Goal: Information Seeking & Learning: Learn about a topic

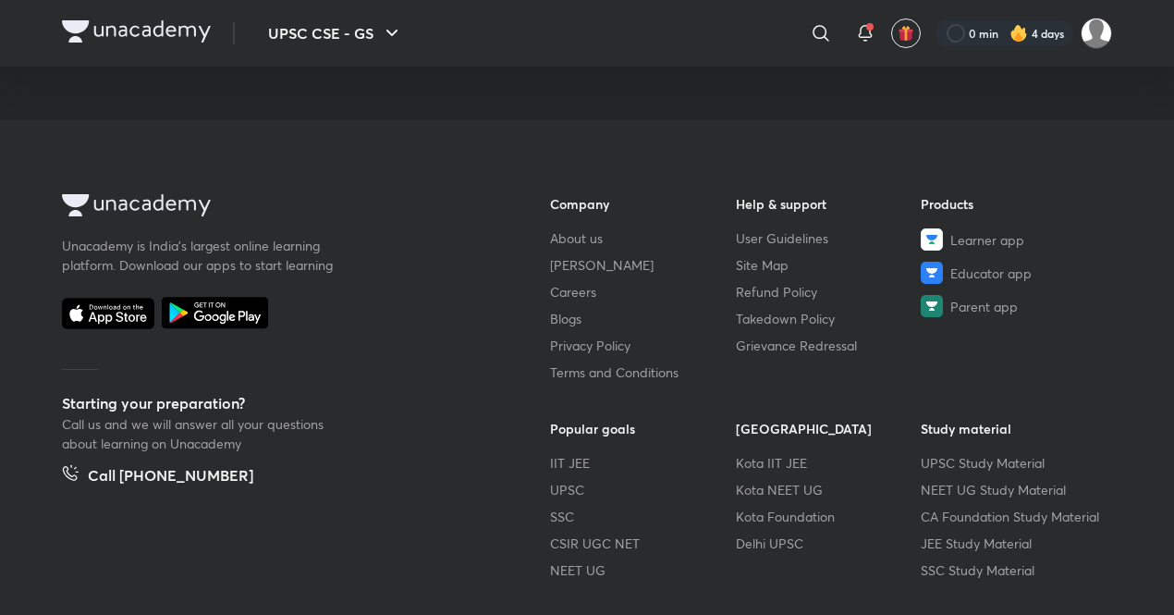
scroll to position [343, 0]
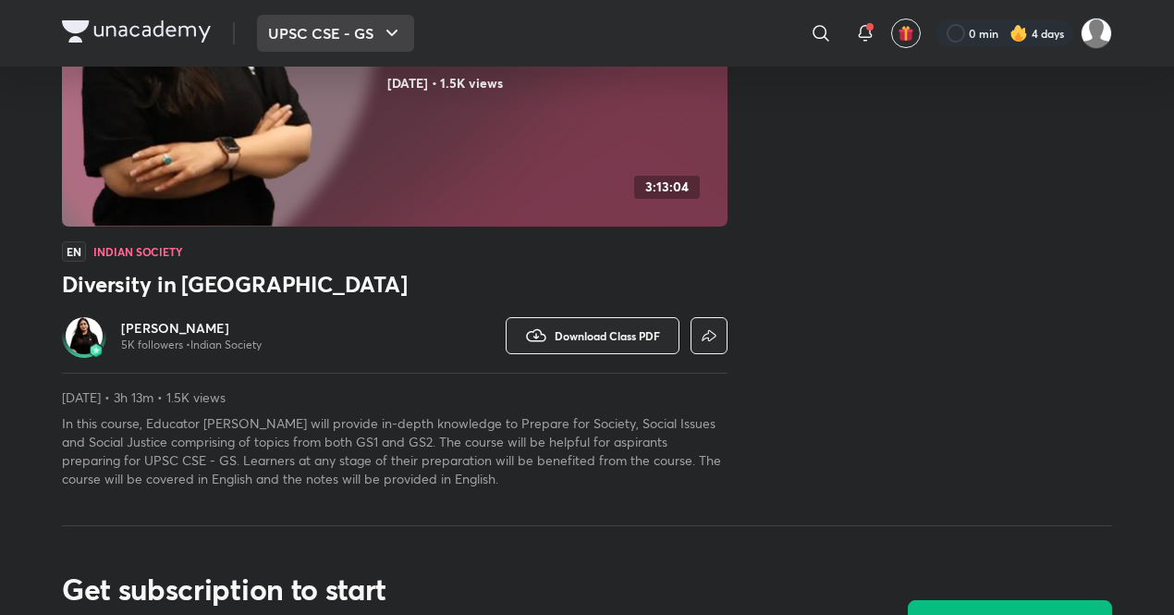
click at [402, 37] on icon "button" at bounding box center [392, 33] width 22 height 22
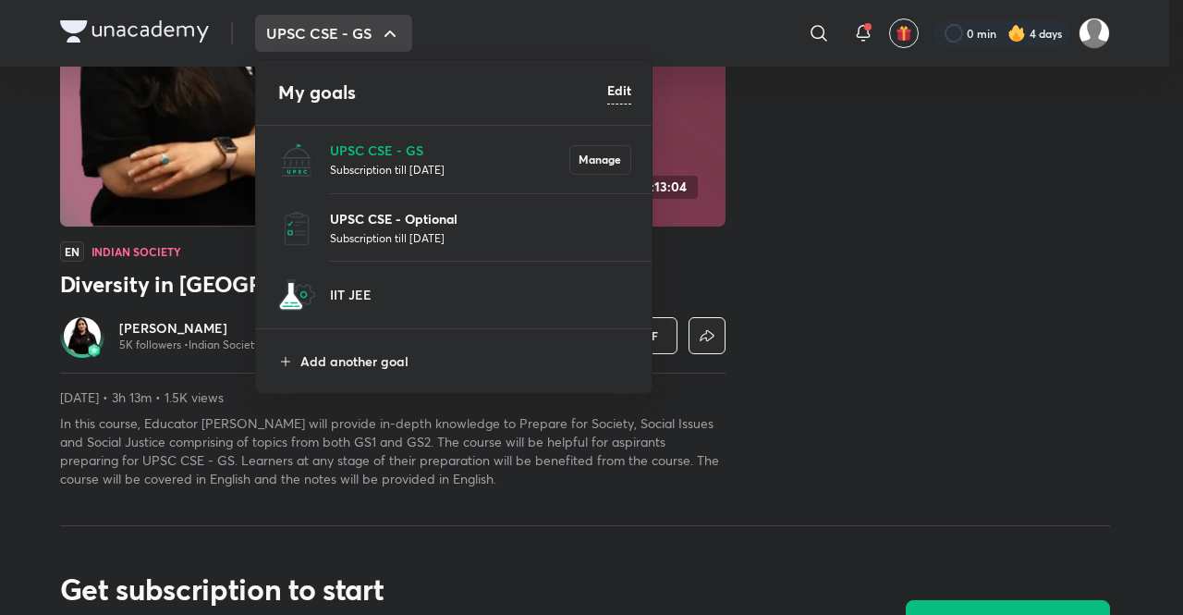
click at [405, 225] on p "UPSC CSE - Optional" at bounding box center [480, 218] width 301 height 19
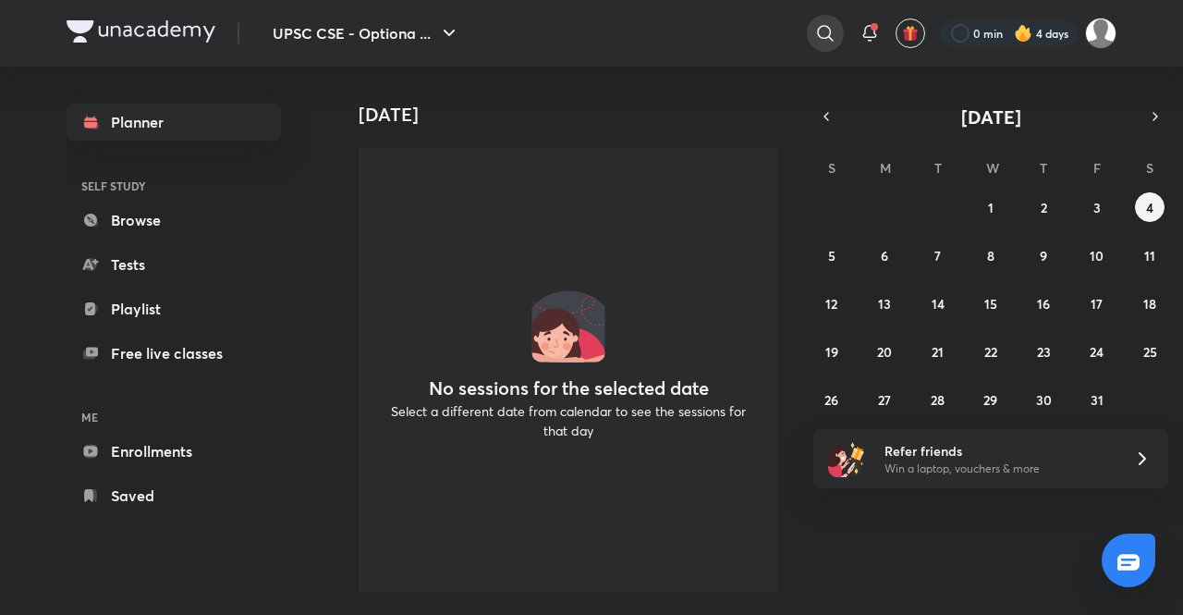
click at [821, 33] on icon at bounding box center [825, 33] width 22 height 22
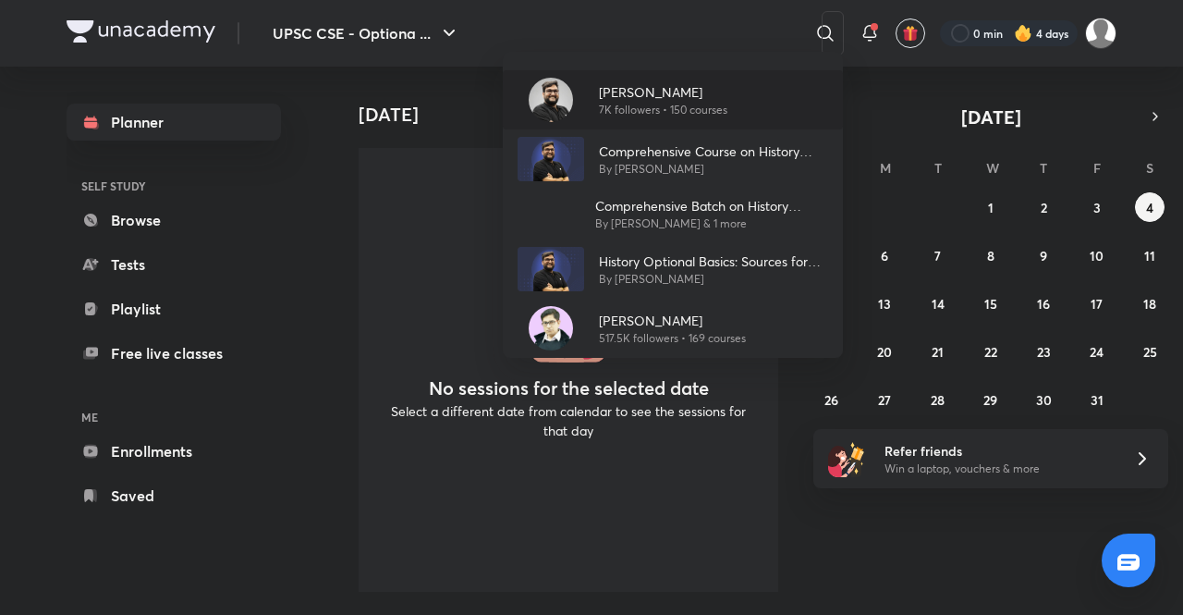
click at [592, 119] on div "[PERSON_NAME] 7K followers • 150 courses" at bounding box center [673, 99] width 340 height 59
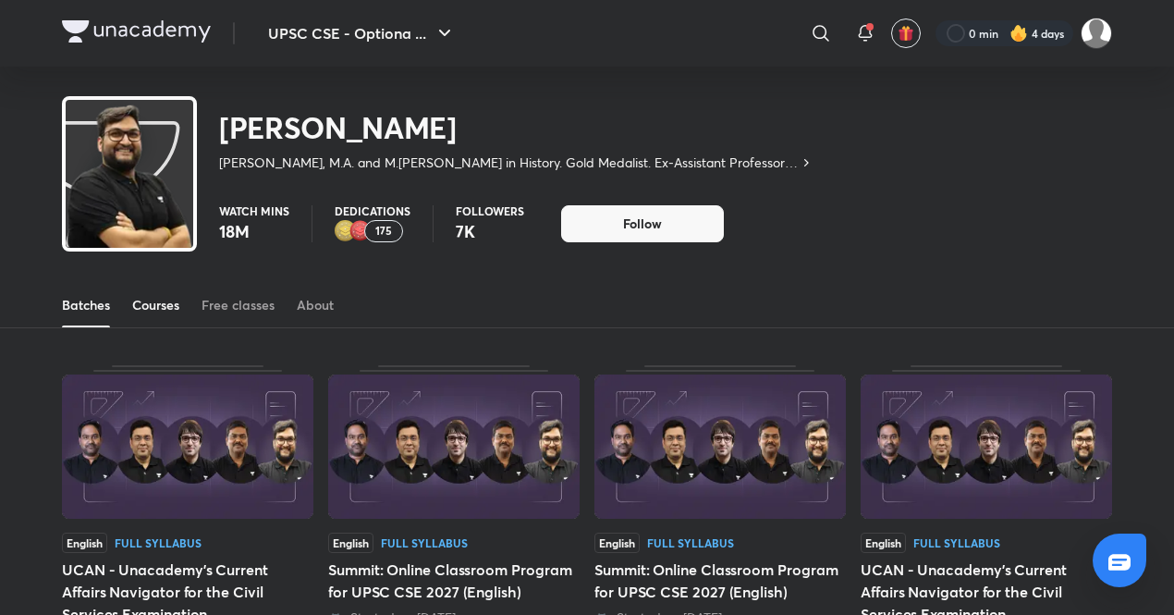
click at [147, 313] on div "Courses" at bounding box center [155, 305] width 47 height 18
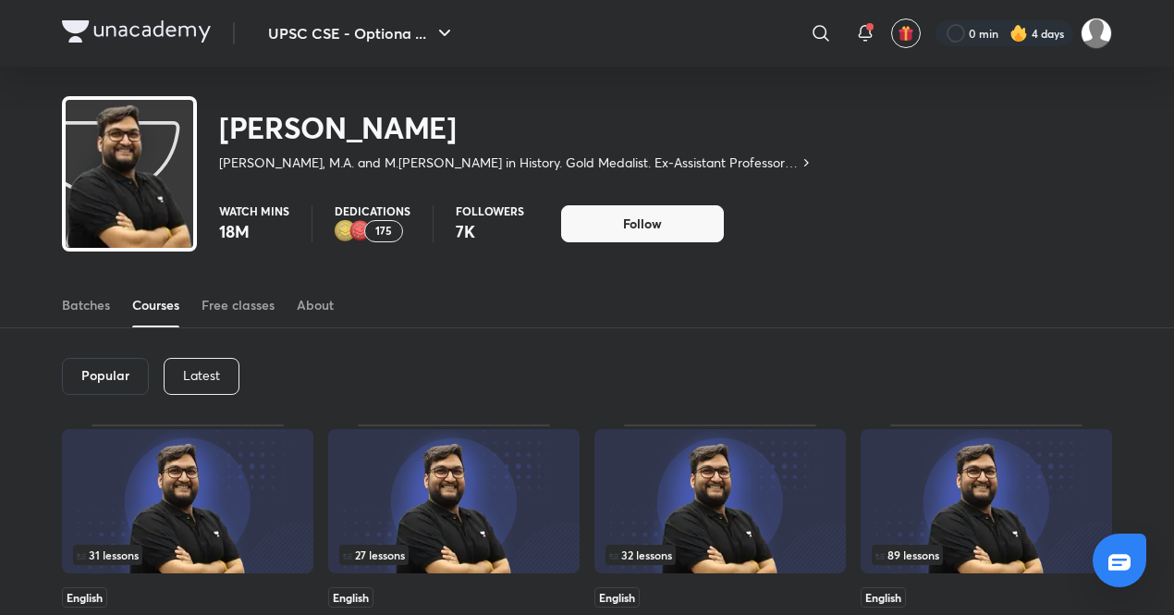
click at [922, 456] on img at bounding box center [986, 501] width 251 height 144
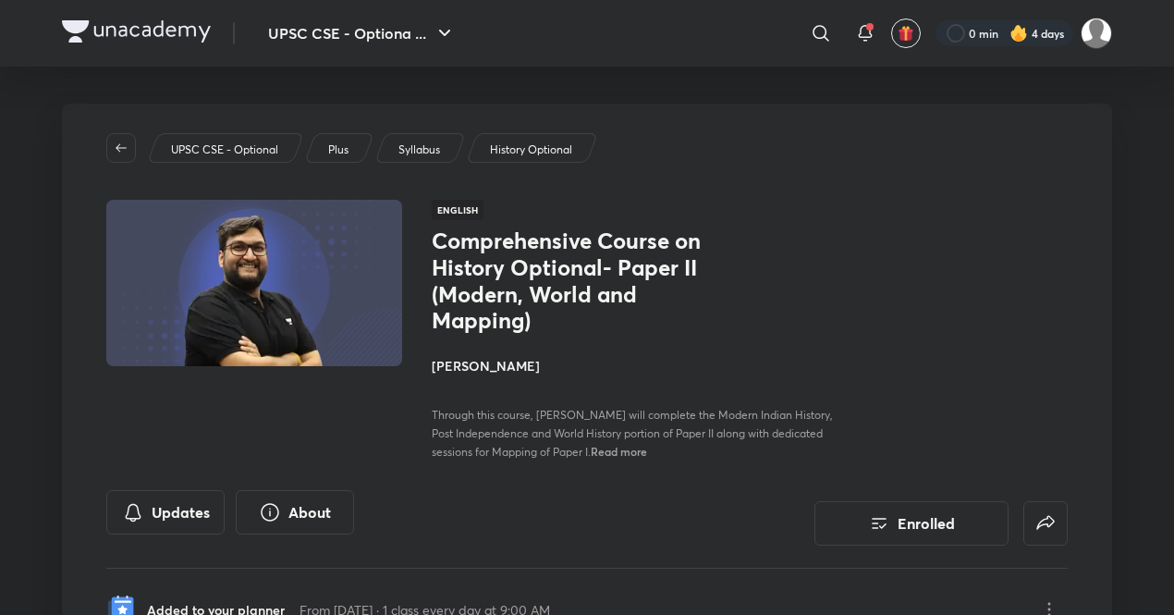
click at [867, 192] on div "UPSC CSE - Optional Plus Syllabus History Optional English Comprehensive Course…" at bounding box center [587, 381] width 1050 height 554
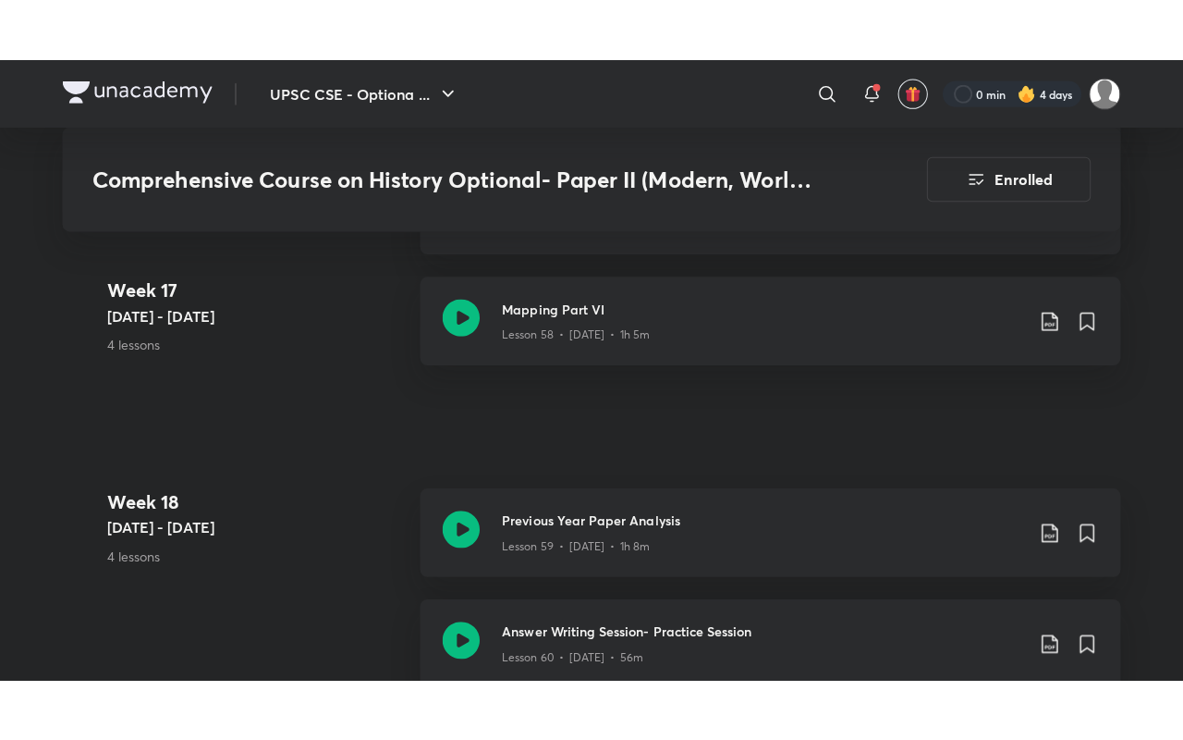
scroll to position [8975, 0]
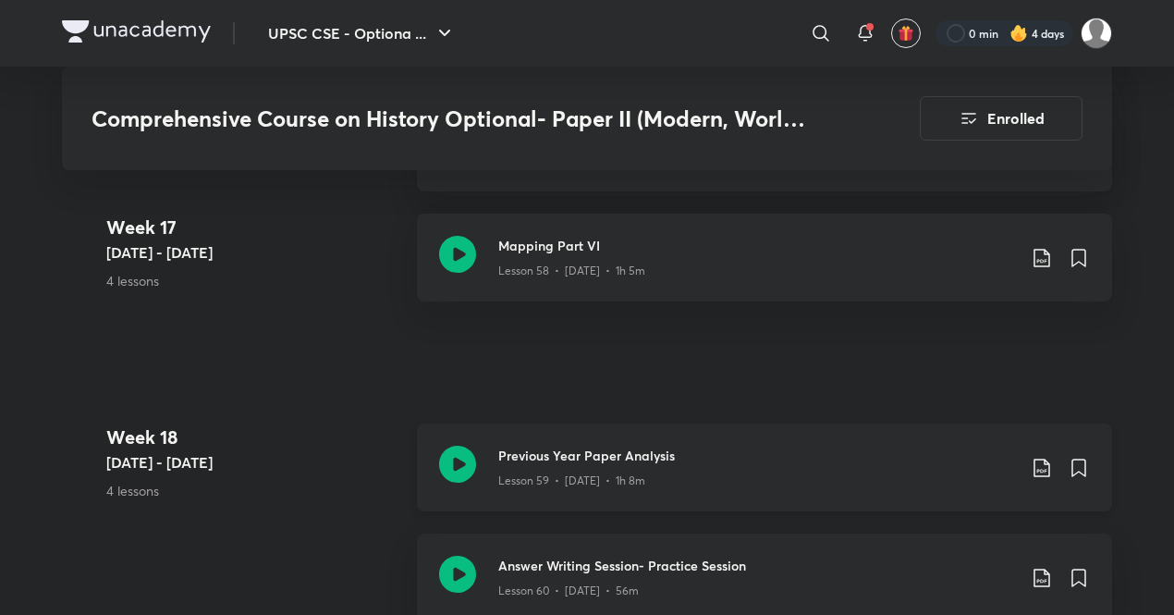
click at [446, 446] on icon at bounding box center [457, 464] width 37 height 37
